Goal: Download file/media

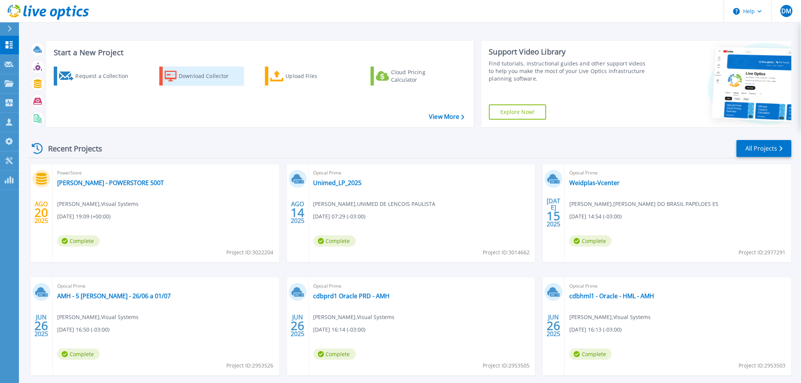
click at [199, 73] on div "Download Collector" at bounding box center [209, 76] width 61 height 15
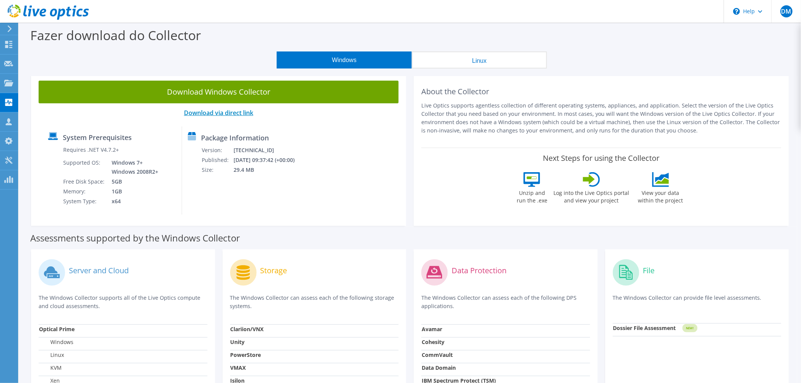
click at [239, 111] on link "Download via direct link" at bounding box center [218, 113] width 69 height 8
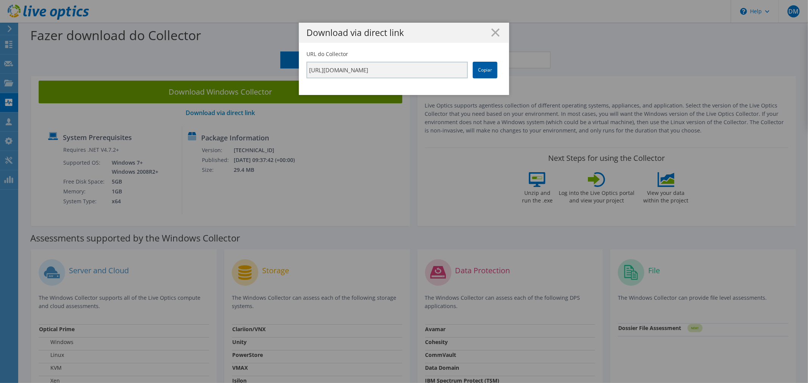
click at [481, 70] on link "Copiar" at bounding box center [485, 70] width 25 height 17
click at [493, 29] on icon at bounding box center [495, 32] width 8 height 8
